Goal: Transaction & Acquisition: Subscribe to service/newsletter

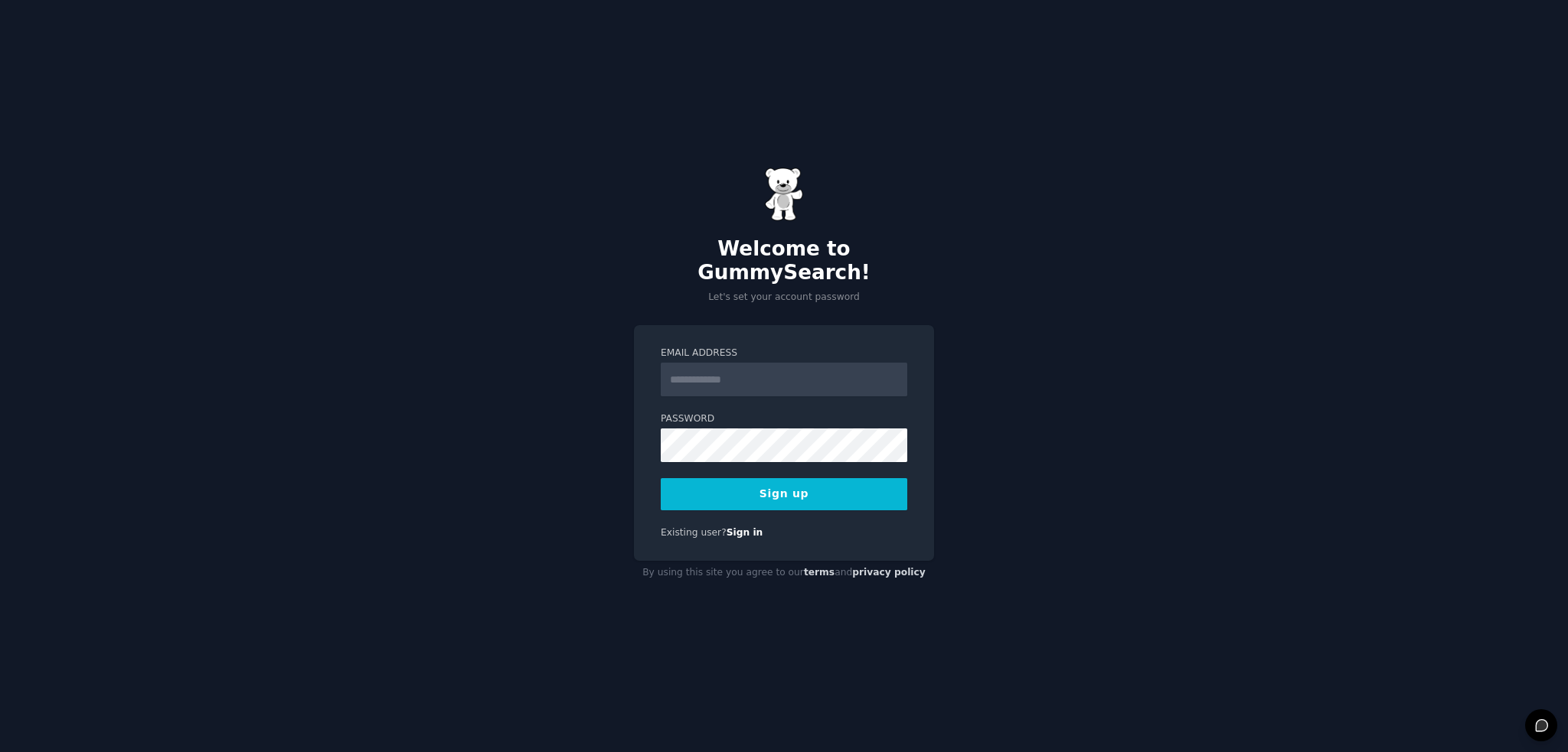
click at [722, 367] on input "Email Address" at bounding box center [784, 380] width 246 height 34
type input "**********"
click at [1014, 347] on div "**********" at bounding box center [784, 376] width 1568 height 752
click at [790, 479] on button "Sign up" at bounding box center [784, 494] width 246 height 32
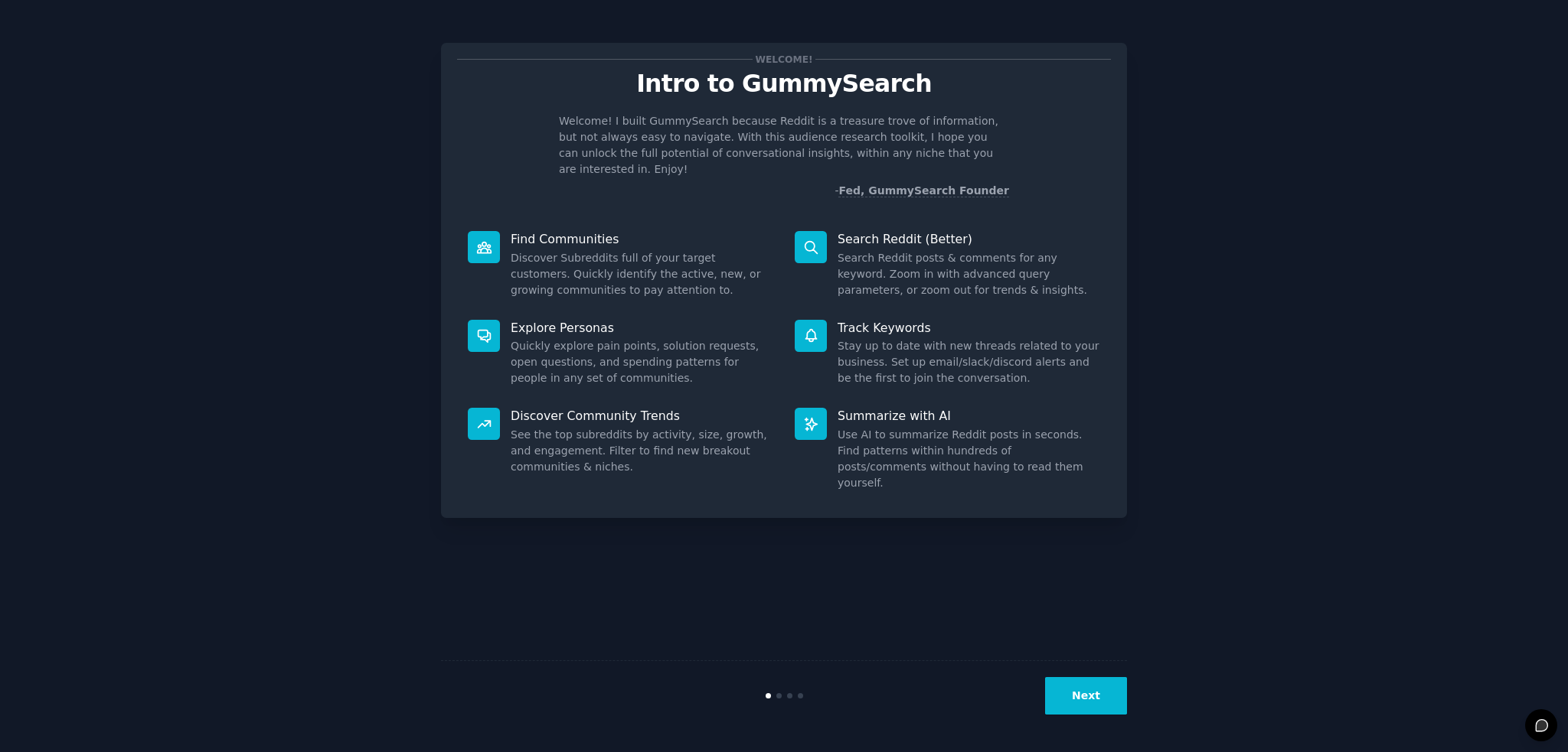
click at [1093, 693] on button "Next" at bounding box center [1085, 696] width 82 height 38
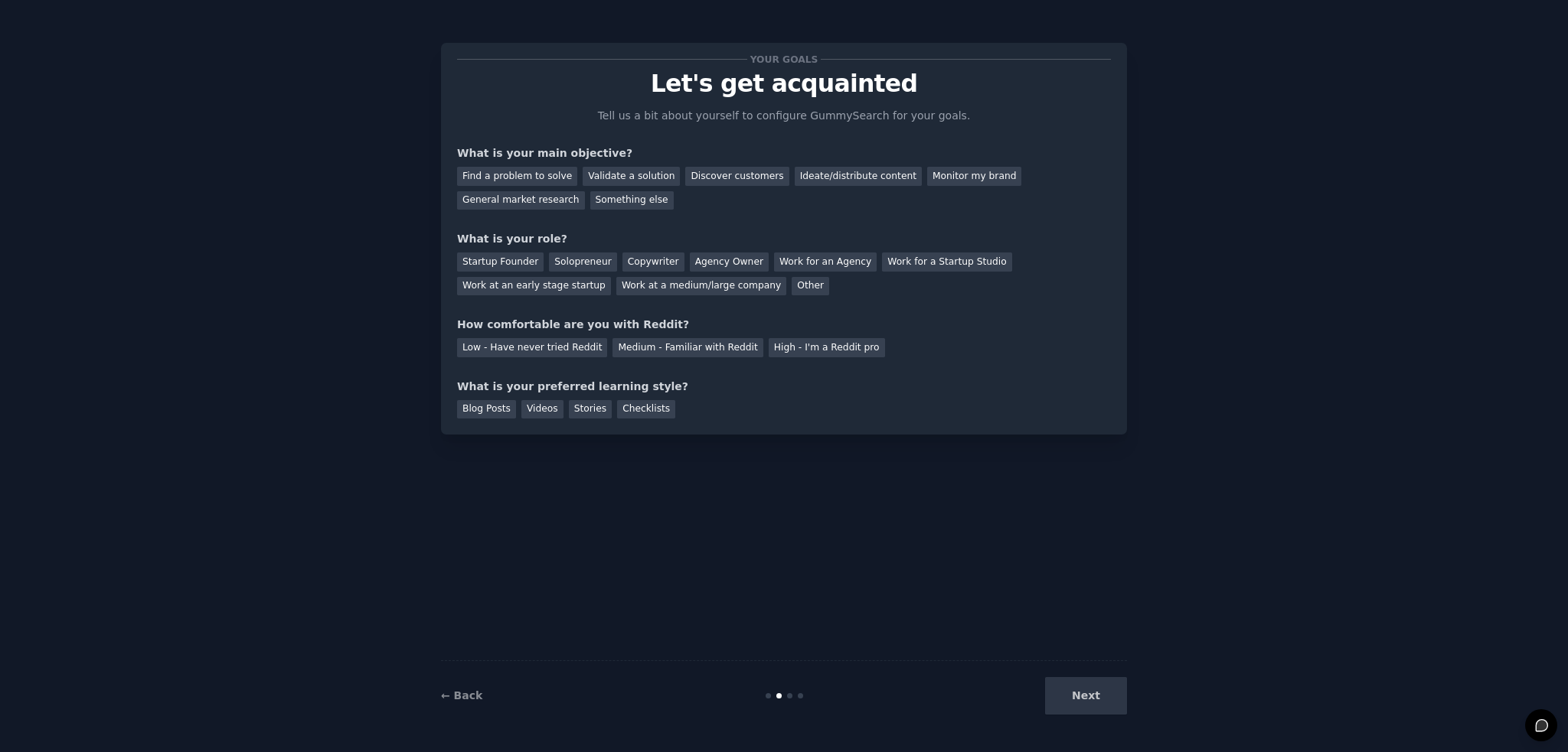
click at [1108, 699] on div "Next" at bounding box center [1012, 696] width 229 height 38
click at [512, 169] on div "Find a problem to solve" at bounding box center [517, 176] width 120 height 19
click at [1092, 691] on div "Next" at bounding box center [1012, 696] width 229 height 38
click at [507, 265] on div "Startup Founder" at bounding box center [500, 262] width 87 height 19
click at [529, 347] on div "Low - Have never tried Reddit" at bounding box center [532, 348] width 150 height 19
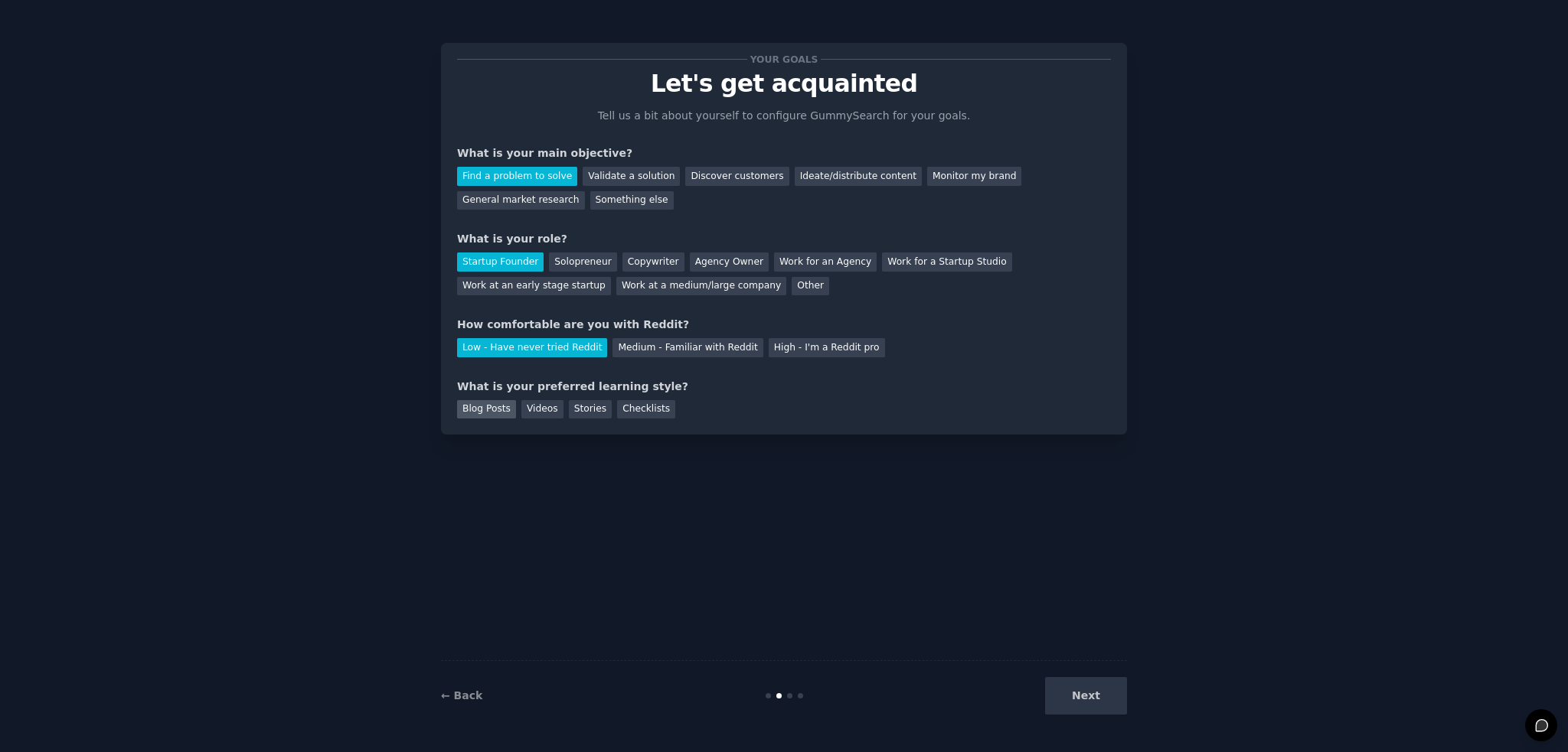
click at [471, 408] on div "Blog Posts" at bounding box center [486, 410] width 59 height 19
click at [1087, 687] on button "Next" at bounding box center [1085, 696] width 82 height 38
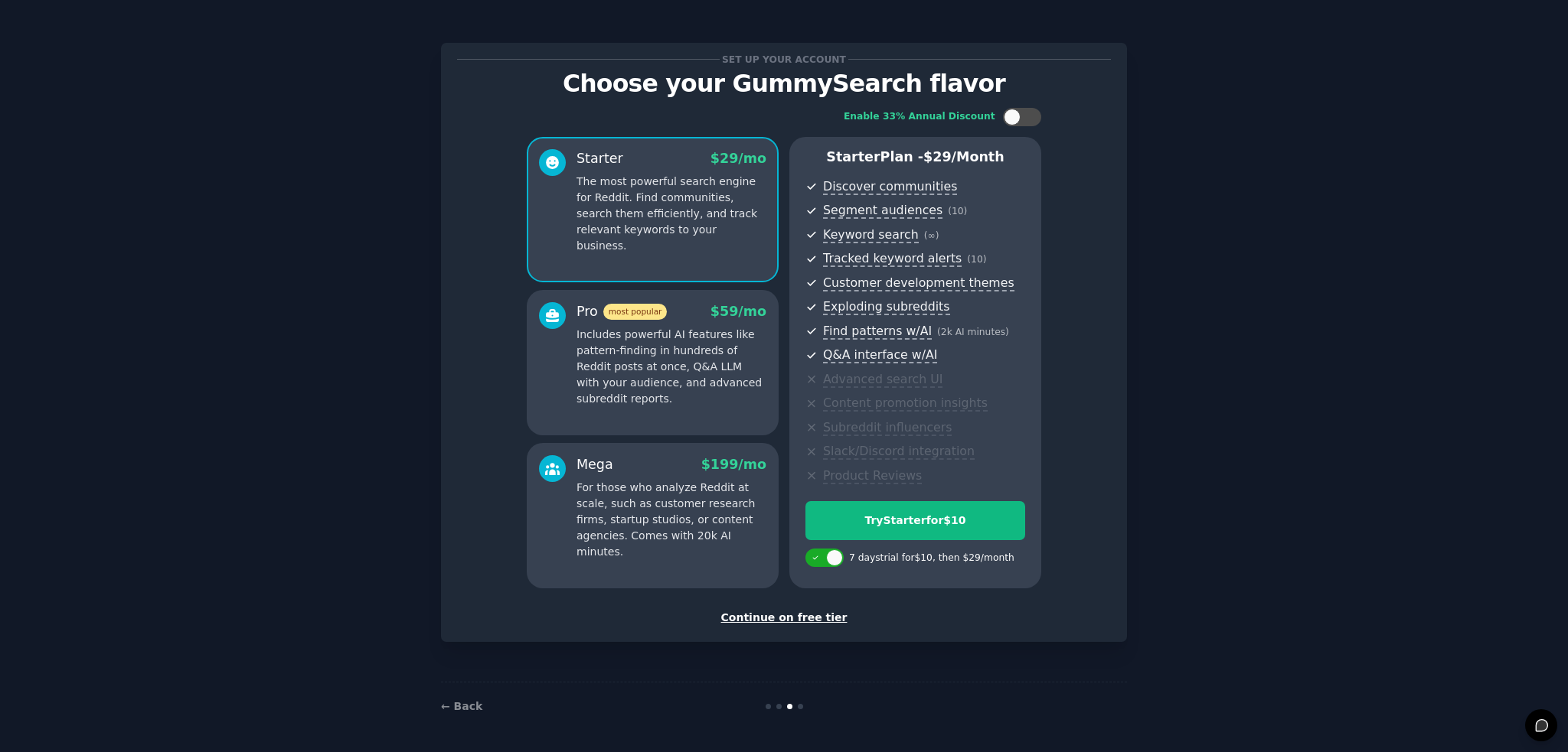
click at [685, 200] on p "The most powerful search engine for Reddit. Find communities, search them effic…" at bounding box center [672, 213] width 190 height 80
click at [610, 211] on p "The most powerful search engine for Reddit. Find communities, search them effic…" at bounding box center [672, 213] width 190 height 80
drag, startPoint x: 870, startPoint y: 559, endPoint x: 924, endPoint y: 558, distance: 54.0
click at [914, 556] on div "7 days trial for $10 , then $ 29 /month" at bounding box center [932, 558] width 166 height 14
click at [925, 559] on div "7 days trial for $10 , then $ 29 /month" at bounding box center [932, 558] width 166 height 14
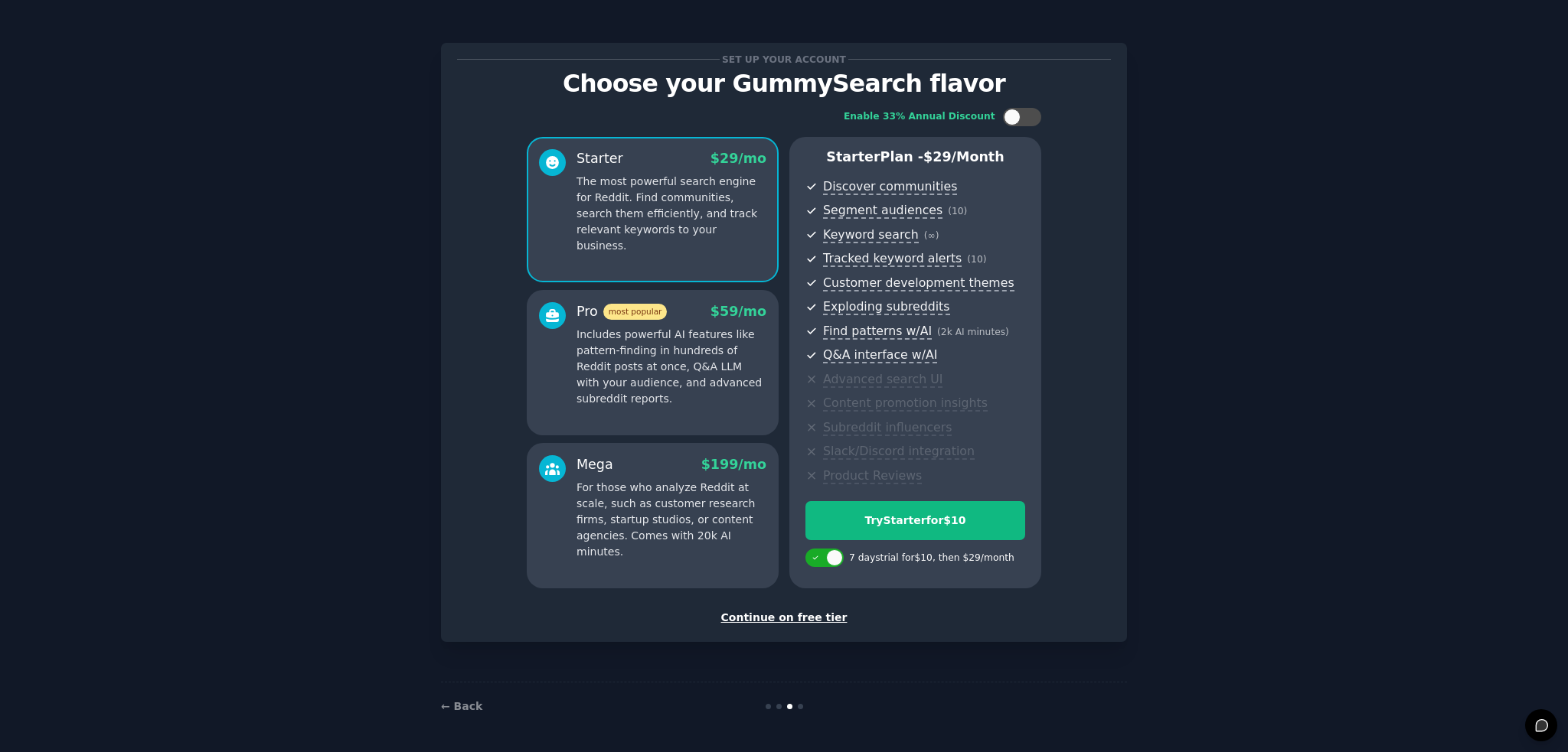
click at [968, 561] on div "7 days trial for $10 , then $ 29 /month" at bounding box center [932, 558] width 166 height 14
click at [824, 559] on div at bounding box center [824, 558] width 39 height 19
checkbox input "false"
click at [943, 525] on div "Buy Starter - $ 29 /month" at bounding box center [915, 520] width 218 height 16
